Goal: Find specific page/section: Find specific page/section

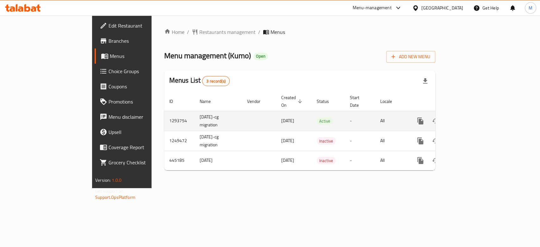
click at [470, 117] on icon "enhanced table" at bounding box center [467, 121] width 8 height 8
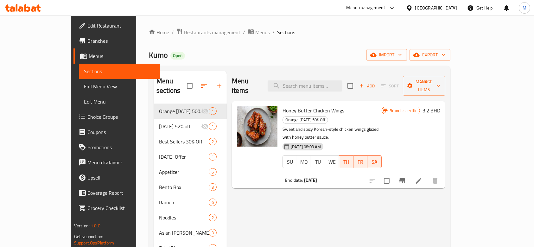
click at [396, 9] on div at bounding box center [390, 8] width 10 height 8
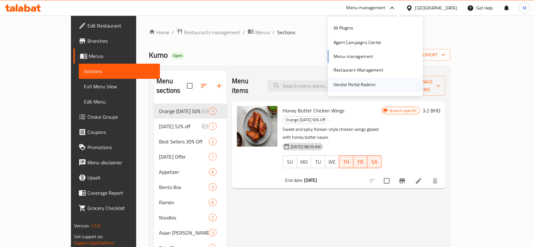
click at [369, 87] on div "Vendor Portal Radmin" at bounding box center [354, 84] width 42 height 7
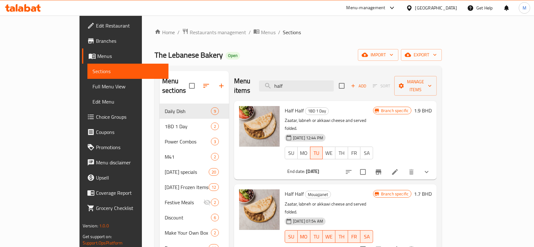
click at [383, 8] on div "Menu-management" at bounding box center [365, 8] width 39 height 8
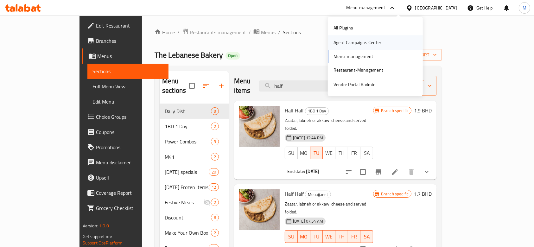
click at [362, 44] on div "Agent Campaigns Center" at bounding box center [357, 42] width 48 height 7
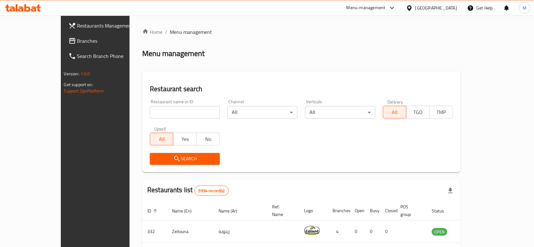
click at [150, 115] on input "search" at bounding box center [185, 112] width 70 height 13
type input "coldstone"
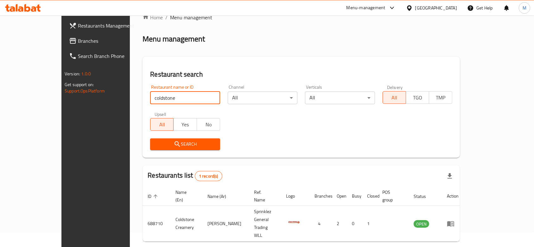
scroll to position [23, 0]
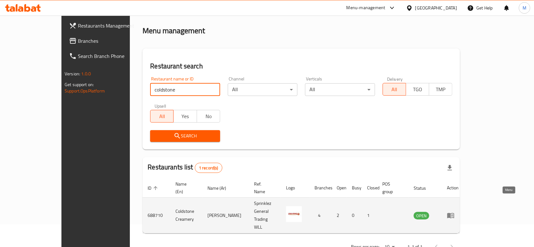
click at [454, 211] on icon "enhanced table" at bounding box center [451, 215] width 8 height 8
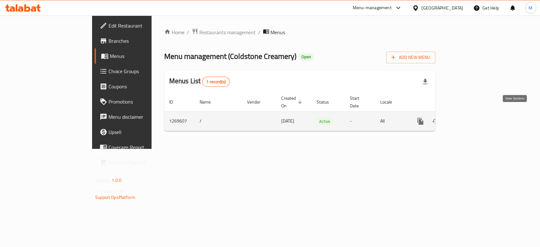
click at [470, 117] on icon "enhanced table" at bounding box center [467, 121] width 8 height 8
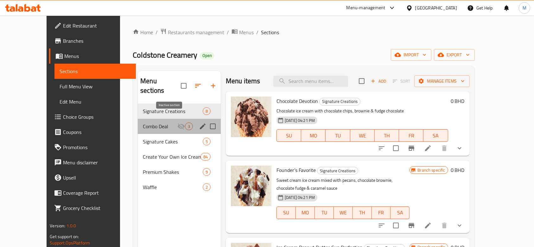
click at [178, 123] on icon "Menu sections" at bounding box center [181, 126] width 7 height 6
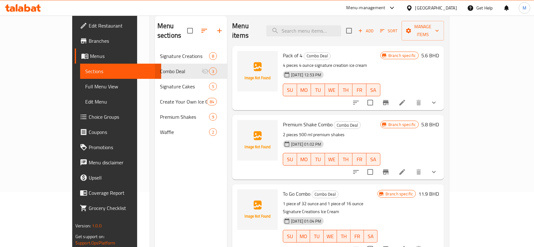
scroll to position [42, 0]
